Goal: Task Accomplishment & Management: Manage account settings

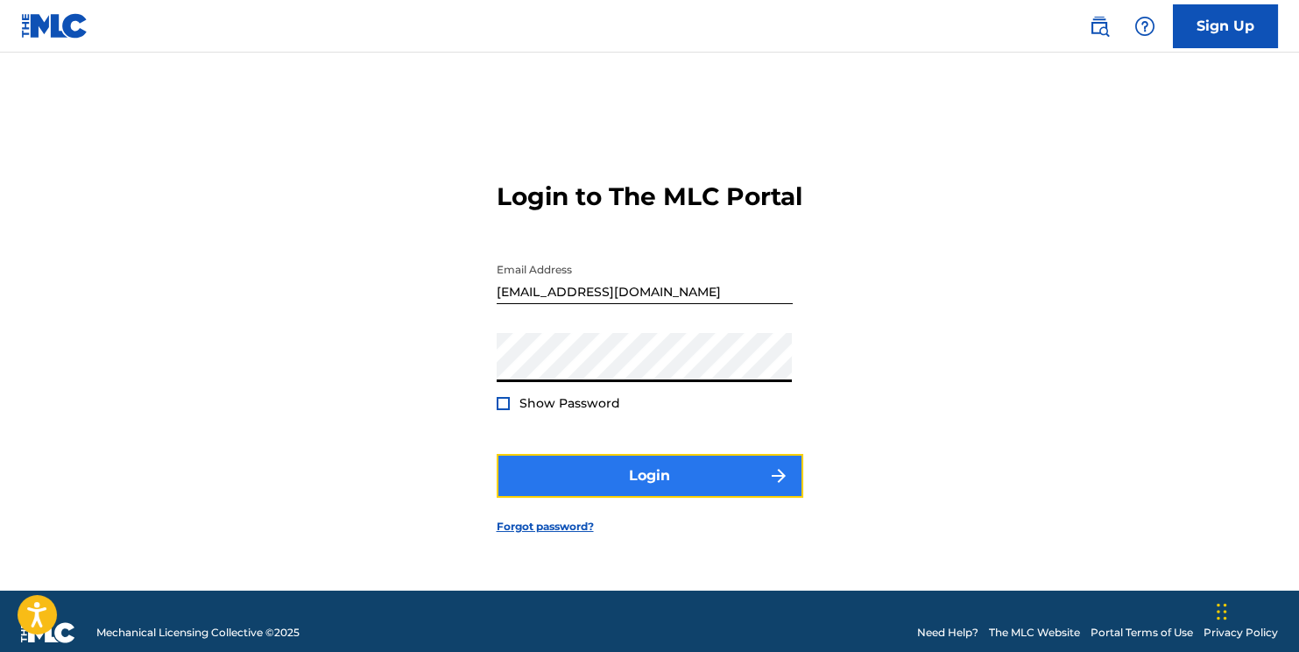
click at [616, 477] on button "Login" at bounding box center [650, 476] width 307 height 44
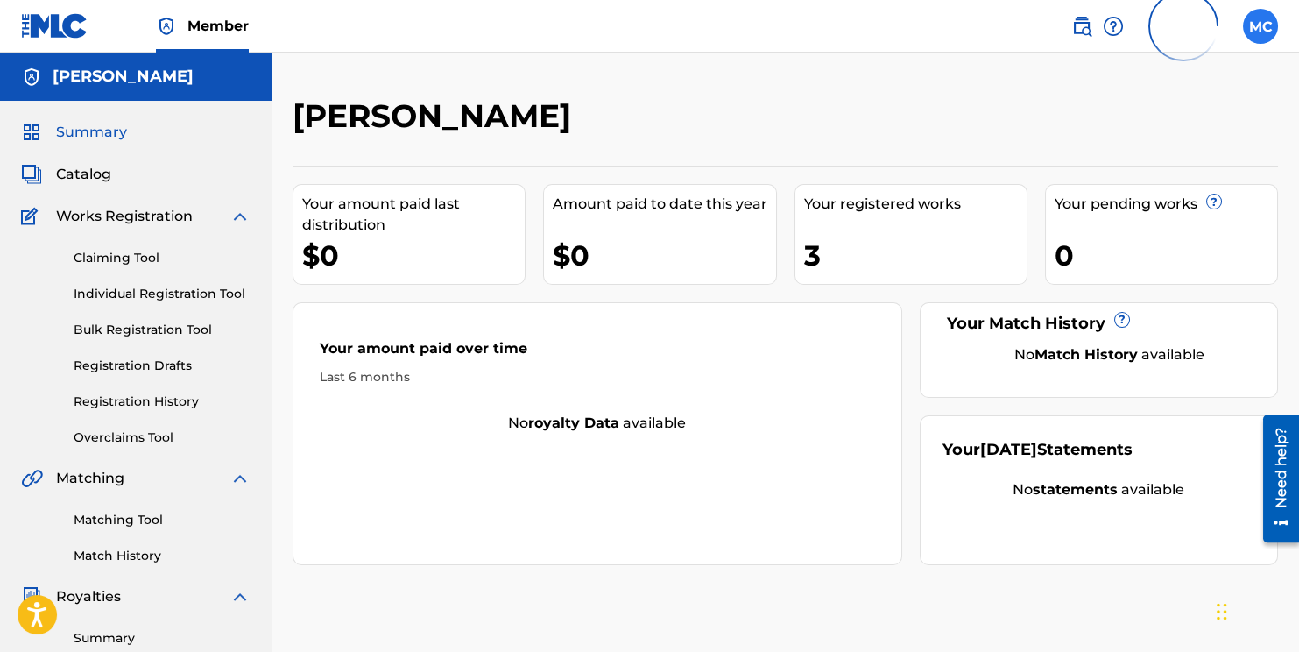
click at [1253, 19] on label at bounding box center [1260, 26] width 35 height 35
click at [1260, 26] on input "MC [PERSON_NAME] [EMAIL_ADDRESS][DOMAIN_NAME] Profile Log out" at bounding box center [1260, 26] width 0 height 0
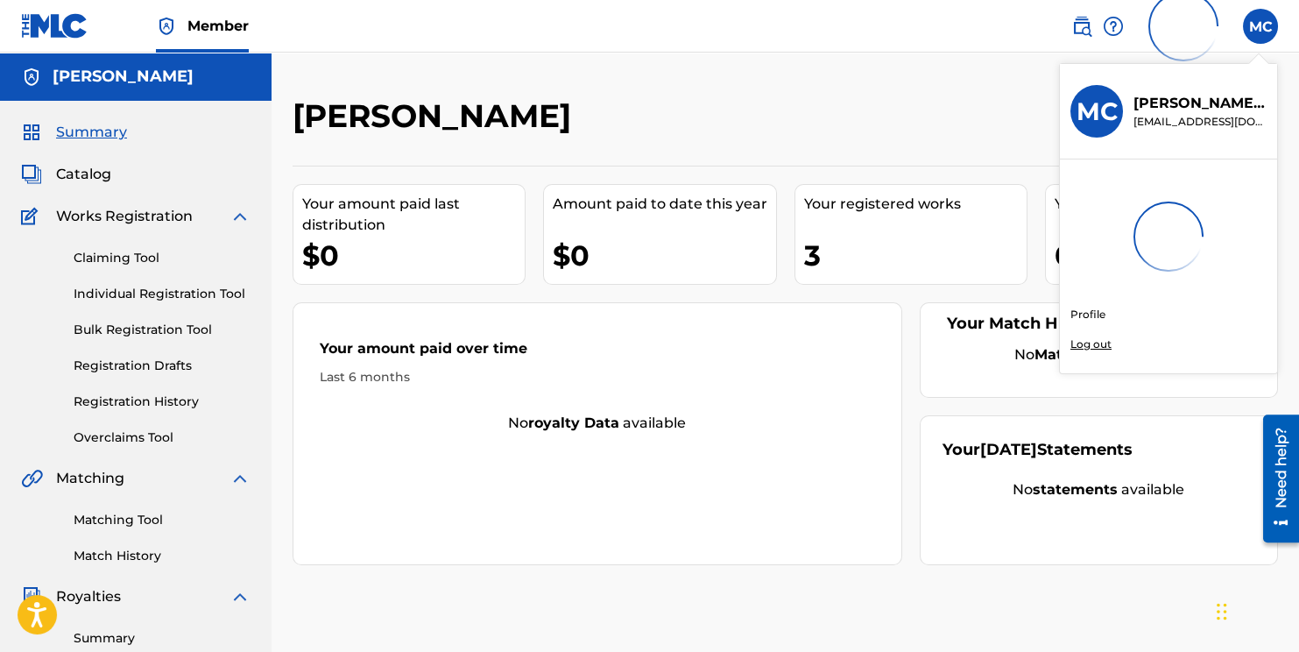
click at [1089, 341] on p "Log out" at bounding box center [1090, 344] width 41 height 16
click at [1260, 26] on input "MC [PERSON_NAME] [EMAIL_ADDRESS][DOMAIN_NAME] Profile Log out" at bounding box center [1260, 26] width 0 height 0
